Goal: Information Seeking & Learning: Learn about a topic

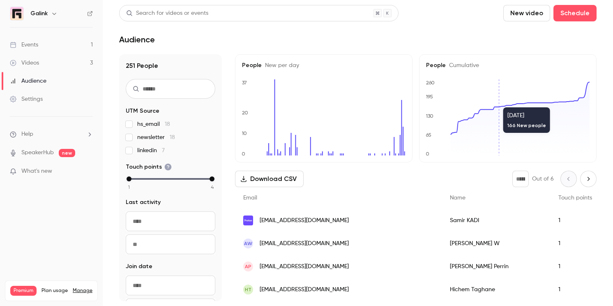
click at [64, 42] on link "Events 1" at bounding box center [51, 45] width 103 height 18
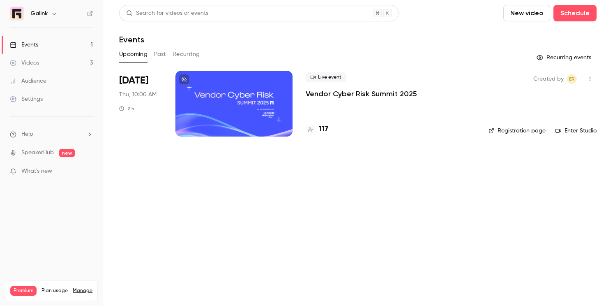
click at [71, 46] on link "Events 1" at bounding box center [51, 45] width 103 height 18
click at [66, 65] on link "Videos 3" at bounding box center [51, 63] width 103 height 18
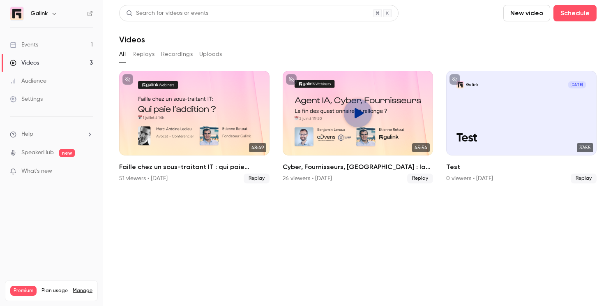
click at [66, 48] on link "Events 1" at bounding box center [51, 45] width 103 height 18
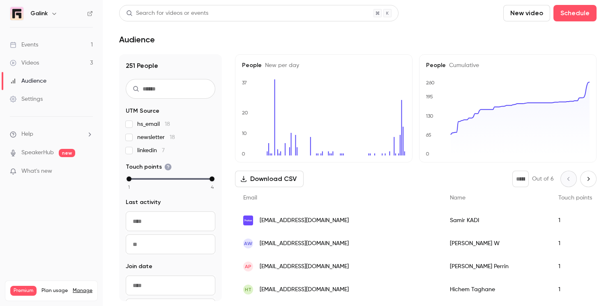
click at [65, 65] on link "Videos 3" at bounding box center [51, 63] width 103 height 18
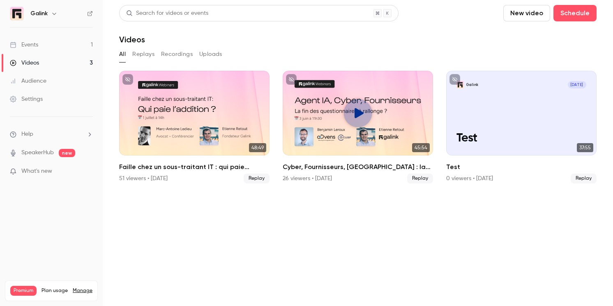
click at [62, 47] on link "Events 1" at bounding box center [51, 45] width 103 height 18
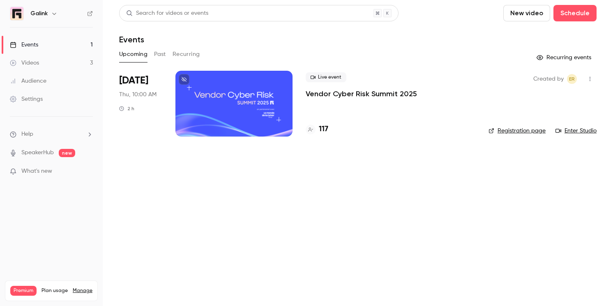
click at [56, 45] on link "Events 1" at bounding box center [51, 45] width 103 height 18
click at [41, 70] on link "Videos 3" at bounding box center [51, 63] width 103 height 18
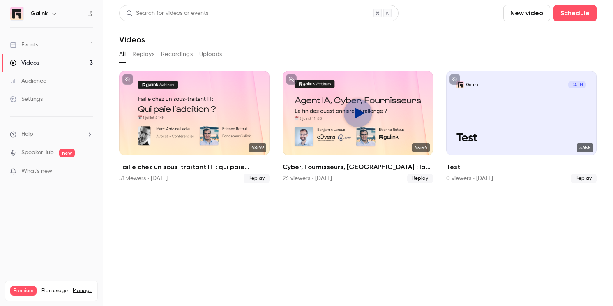
click at [39, 135] on li "Help" at bounding box center [51, 134] width 83 height 9
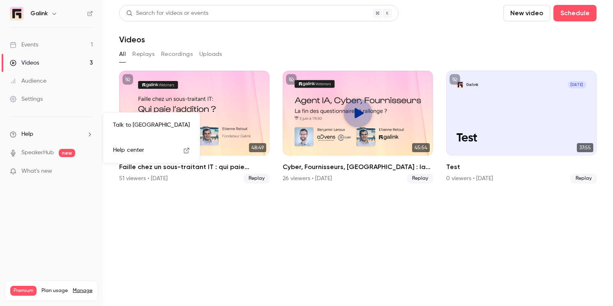
click at [39, 150] on div at bounding box center [306, 153] width 613 height 306
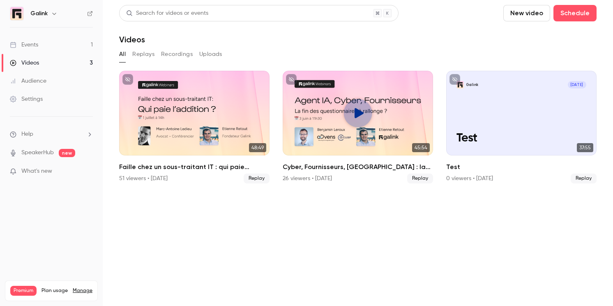
click at [36, 79] on div "Audience" at bounding box center [28, 81] width 37 height 8
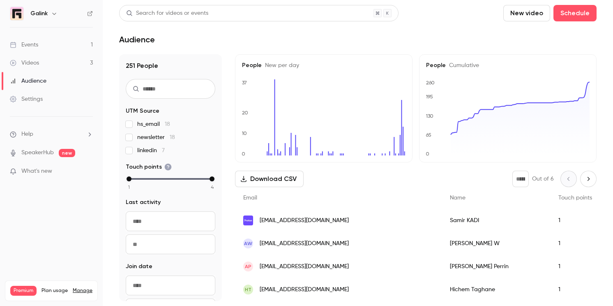
click at [34, 65] on div "Videos" at bounding box center [24, 63] width 29 height 8
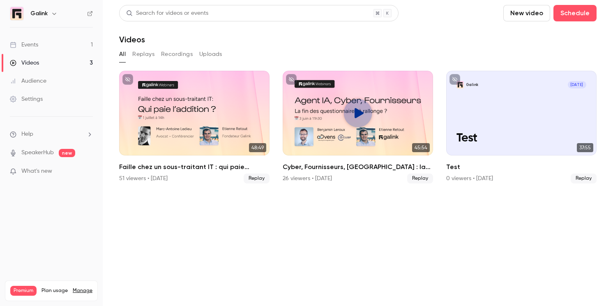
click at [32, 49] on link "Events 1" at bounding box center [51, 45] width 103 height 18
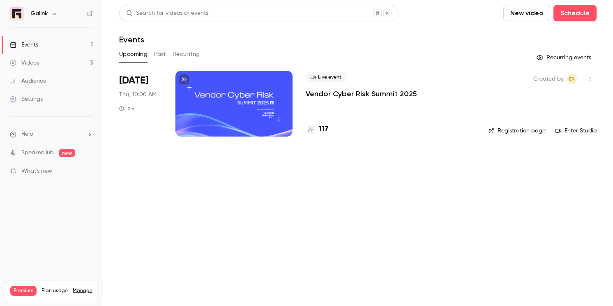
click at [162, 185] on main "Search for videos or events New video Schedule Events Upcoming Past Recurring R…" at bounding box center [358, 153] width 510 height 306
click at [329, 92] on p "Vendor Cyber Risk Summit 2025" at bounding box center [361, 94] width 111 height 10
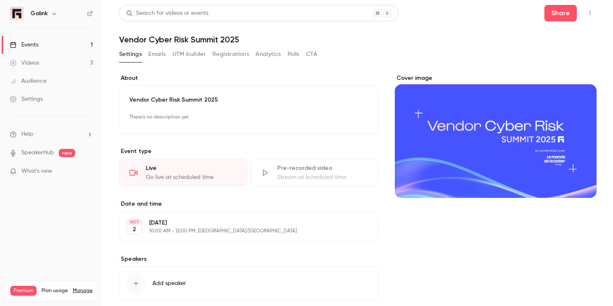
scroll to position [1, 0]
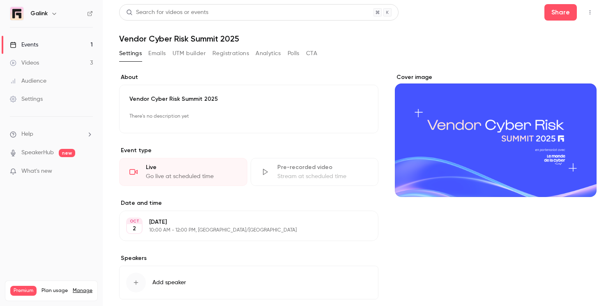
click at [150, 51] on button "Emails" at bounding box center [156, 53] width 17 height 13
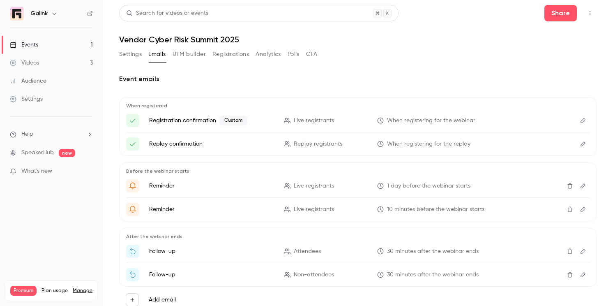
scroll to position [2, 0]
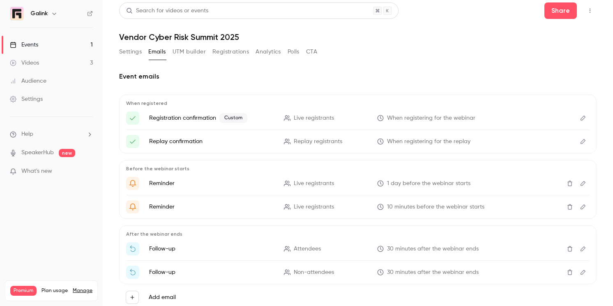
click at [51, 66] on link "Videos 3" at bounding box center [51, 63] width 103 height 18
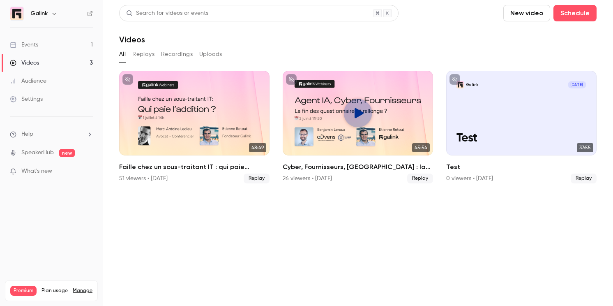
click at [60, 77] on link "Audience" at bounding box center [51, 81] width 103 height 18
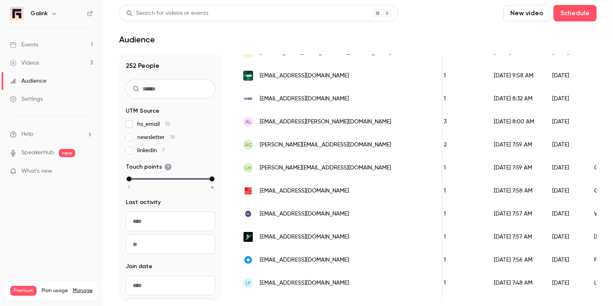
scroll to position [0, 111]
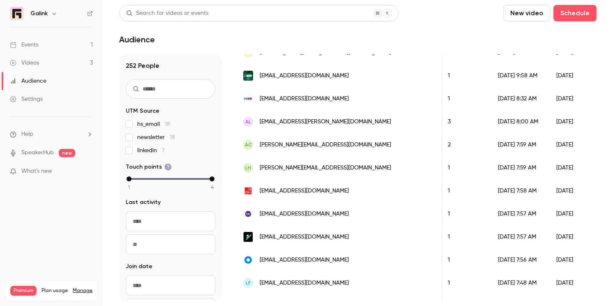
click at [58, 50] on link "Events 1" at bounding box center [51, 45] width 103 height 18
